Goal: Complete application form

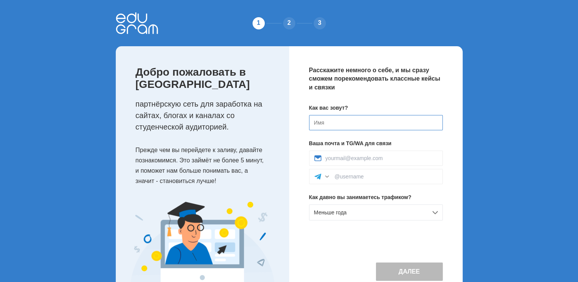
click at [331, 124] on input at bounding box center [376, 122] width 134 height 15
type input "J"
type input "[PERSON_NAME]"
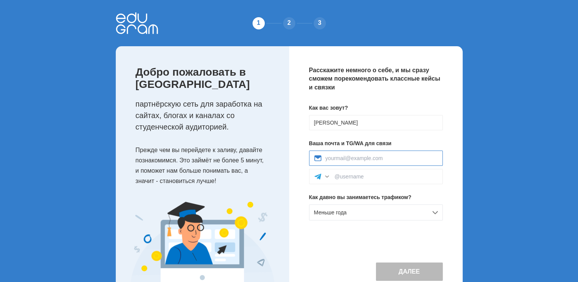
click at [395, 158] on input at bounding box center [381, 158] width 112 height 6
type input "9045482221@mail.ru"
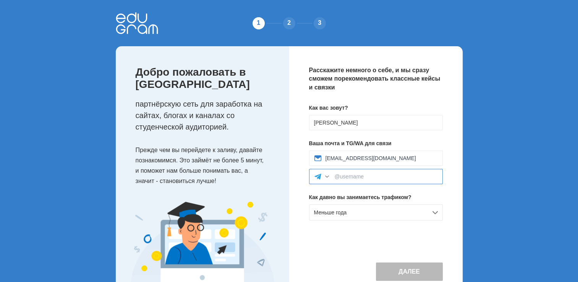
click at [360, 177] on input at bounding box center [385, 176] width 103 height 6
click at [381, 176] on input at bounding box center [385, 176] width 103 height 6
paste input "@Kos456778889"
type input "@Kos456778889"
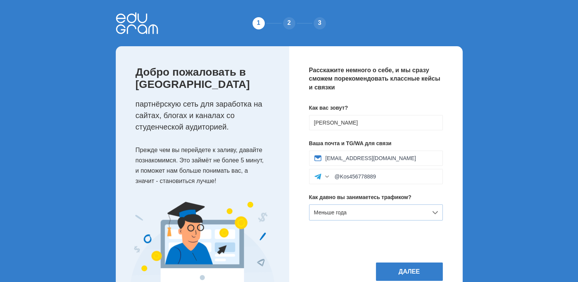
click at [437, 211] on div "Меньше года" at bounding box center [376, 212] width 134 height 16
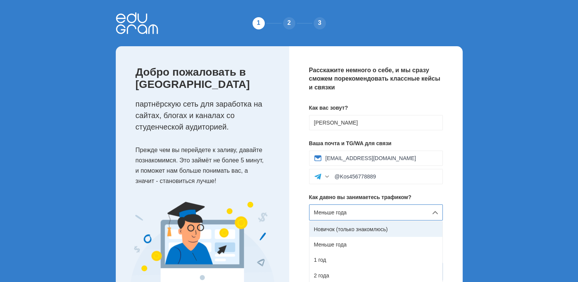
click at [394, 230] on div "Новичок (только знакомлюсь)" at bounding box center [375, 228] width 133 height 15
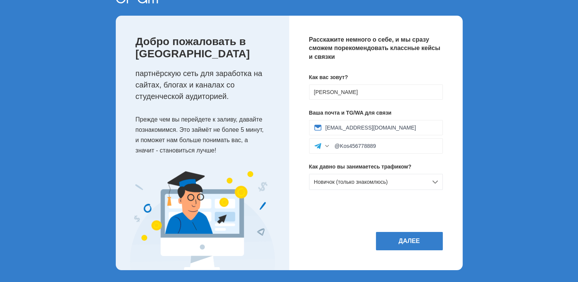
scroll to position [31, 0]
click at [407, 234] on button "Далее" at bounding box center [409, 241] width 67 height 18
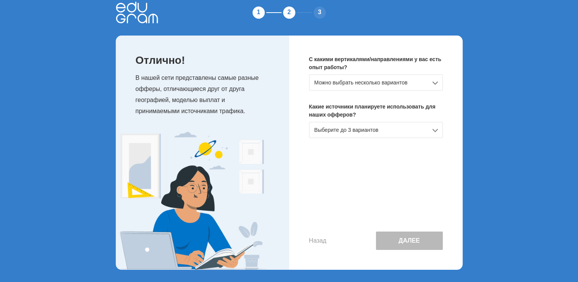
scroll to position [0, 0]
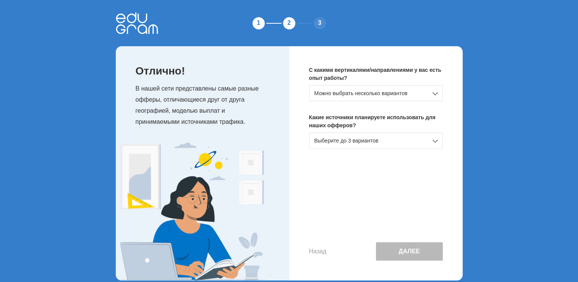
click at [431, 95] on div "Можно выбрать несколько вариантов" at bounding box center [376, 93] width 134 height 16
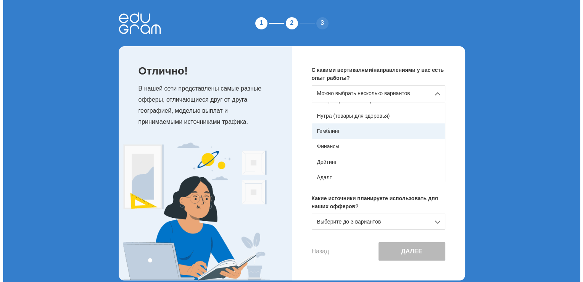
scroll to position [38, 0]
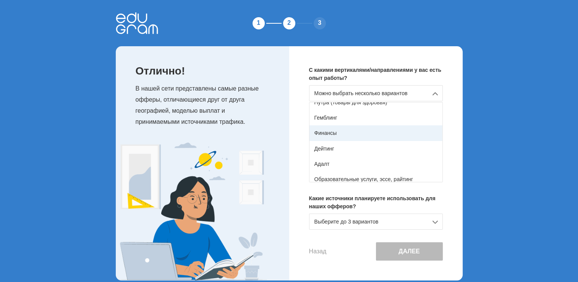
click at [399, 134] on div "Финансы" at bounding box center [375, 132] width 133 height 15
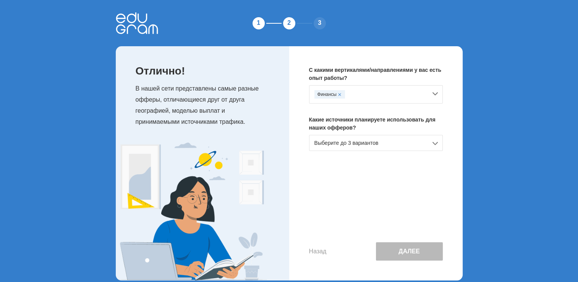
click at [428, 145] on div "Выберите до 3 вариантов" at bounding box center [376, 143] width 134 height 16
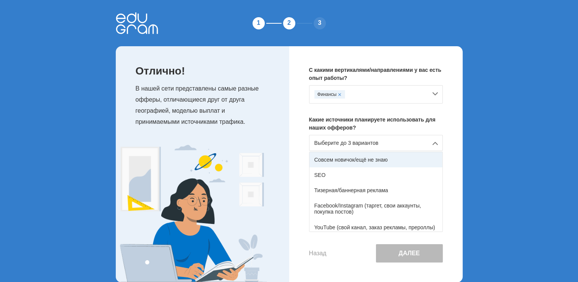
click at [420, 159] on div "Совсем новичок/ещё не знаю" at bounding box center [375, 159] width 133 height 15
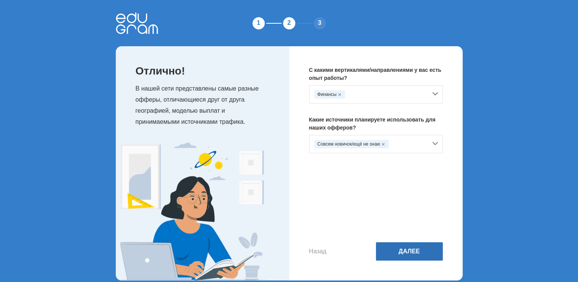
click at [424, 252] on button "Далее" at bounding box center [409, 251] width 67 height 18
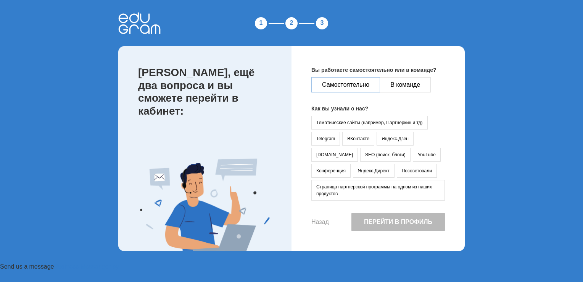
click at [350, 85] on button "Самостоятельно" at bounding box center [345, 84] width 69 height 15
click at [353, 173] on button "Яндекс.Директ" at bounding box center [374, 171] width 42 height 14
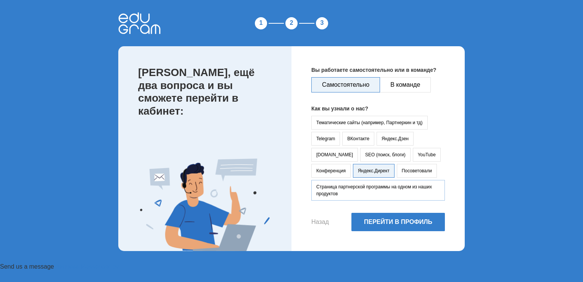
click at [329, 194] on button "Страница партнерской программы на одном из наших продуктов" at bounding box center [378, 190] width 134 height 21
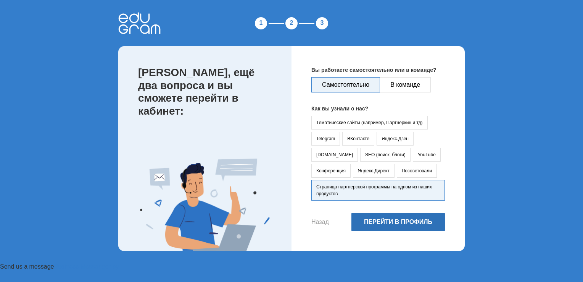
click at [380, 219] on button "Перейти в профиль" at bounding box center [399, 222] width 94 height 18
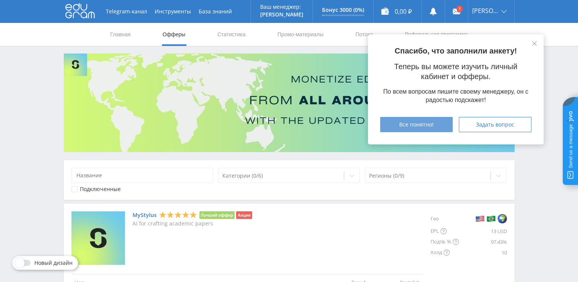
click at [438, 124] on div "Все понятно!" at bounding box center [415, 124] width 53 height 6
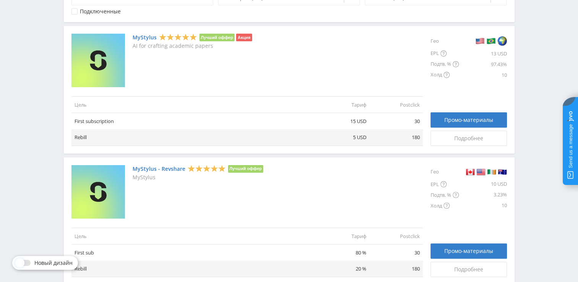
scroll to position [191, 0]
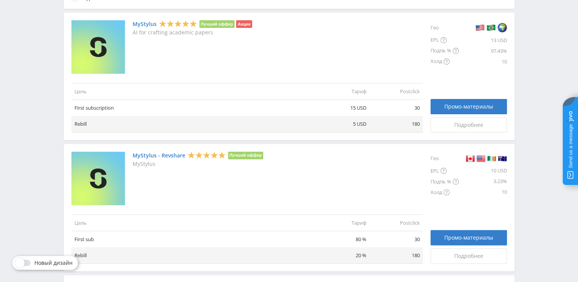
click at [140, 22] on link "MyStylus" at bounding box center [144, 24] width 24 height 6
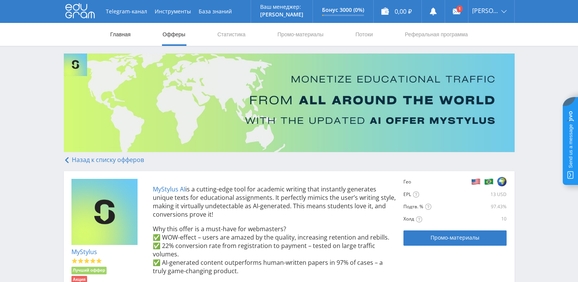
click at [118, 33] on link "Главная" at bounding box center [121, 34] width 22 height 23
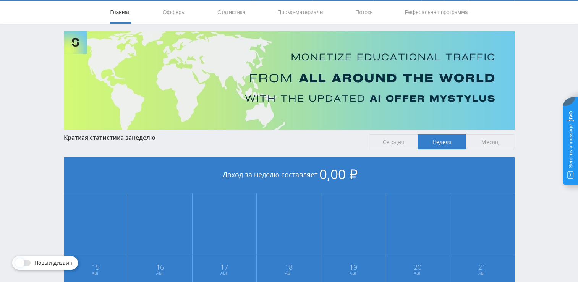
scroll to position [18, 0]
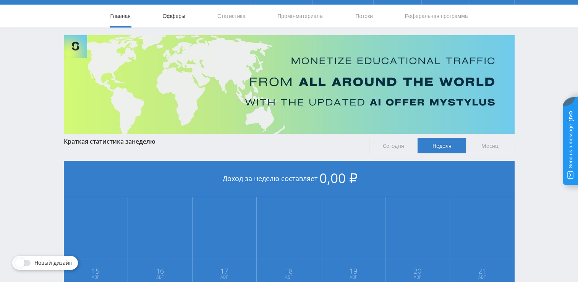
click at [169, 16] on link "Офферы" at bounding box center [174, 16] width 24 height 23
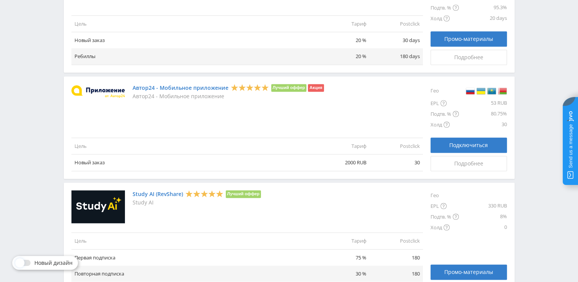
scroll to position [901, 0]
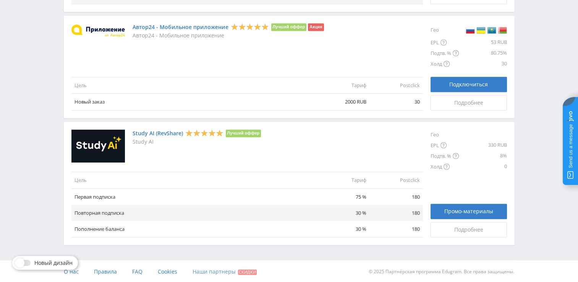
click at [208, 271] on span "Наши партнеры" at bounding box center [213, 271] width 43 height 7
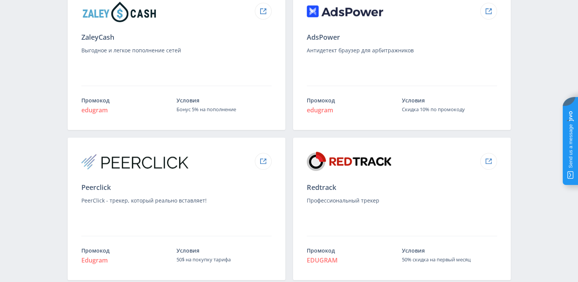
scroll to position [687, 0]
